Goal: Task Accomplishment & Management: Manage account settings

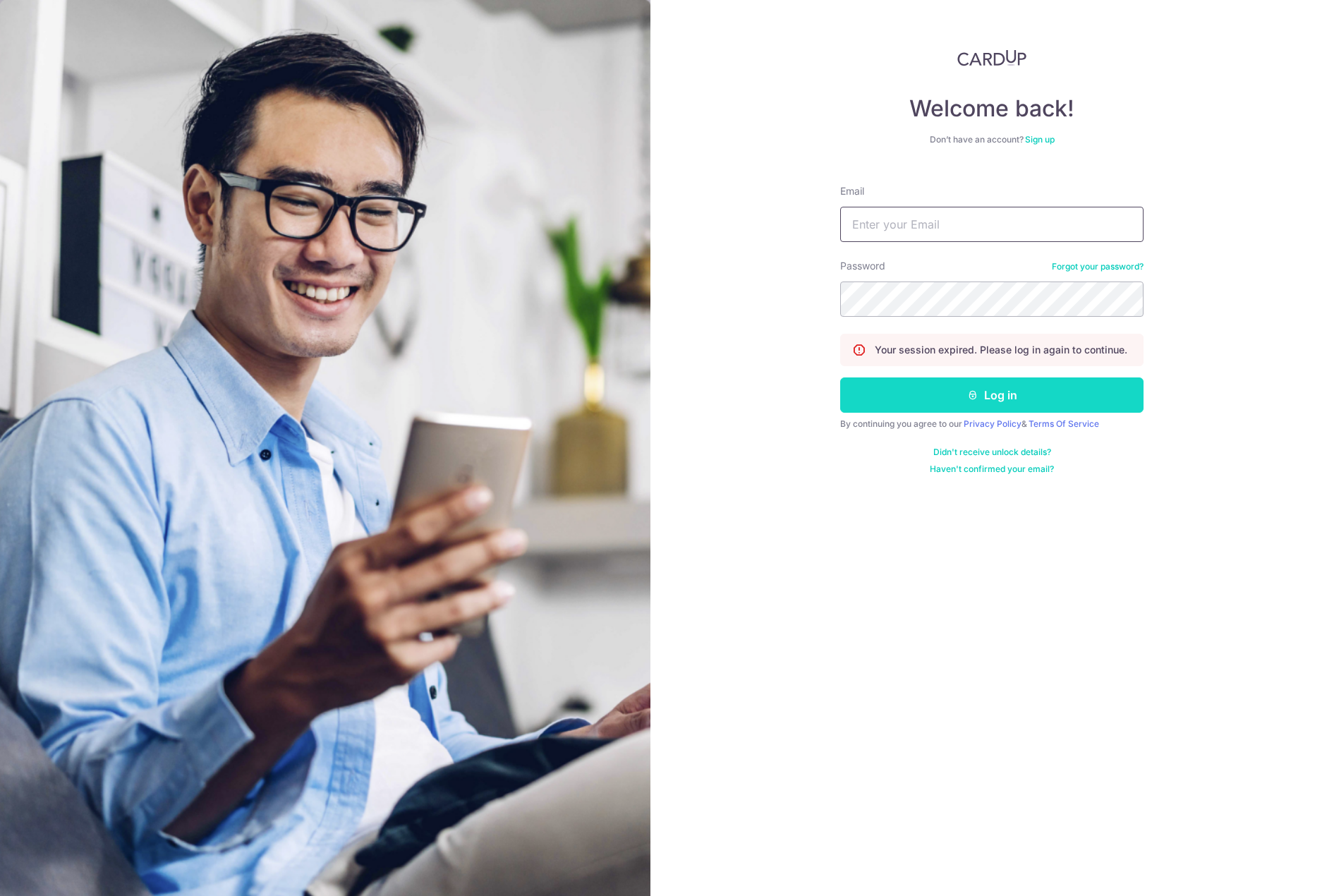
type input "[EMAIL_ADDRESS][DOMAIN_NAME]"
click at [996, 397] on button "Log in" at bounding box center [991, 394] width 303 height 35
